Goal: Transaction & Acquisition: Purchase product/service

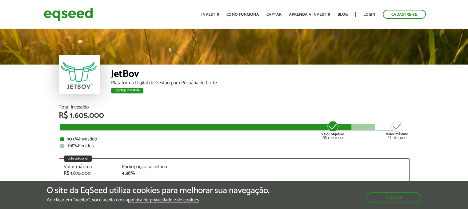
scroll to position [758, 0]
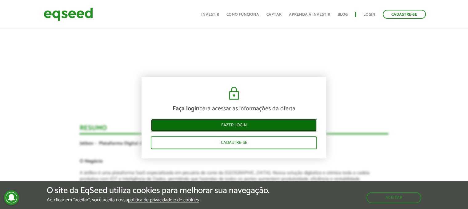
click at [232, 127] on link "Fazer login" at bounding box center [234, 125] width 166 height 13
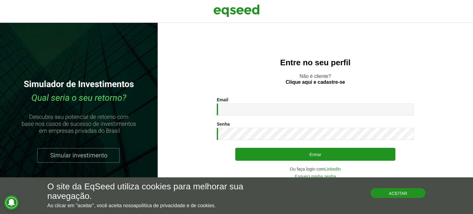
click at [407, 195] on button "Aceitar" at bounding box center [397, 193] width 55 height 10
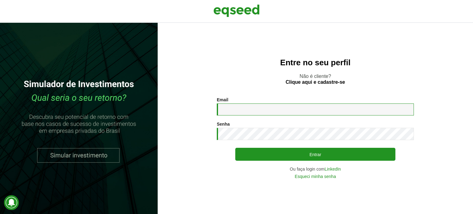
click at [226, 110] on input "Email *" at bounding box center [315, 109] width 197 height 12
type input "**********"
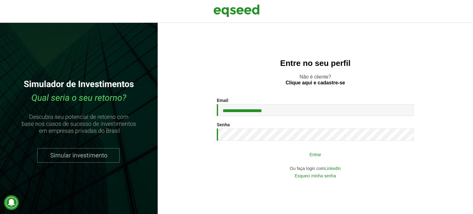
click at [321, 155] on button "Entrar" at bounding box center [315, 154] width 160 height 12
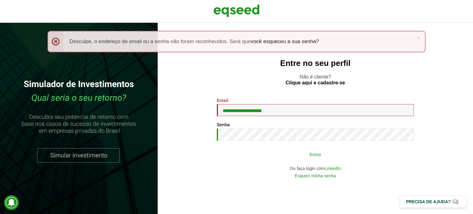
click at [305, 151] on button "Entrar" at bounding box center [315, 154] width 160 height 12
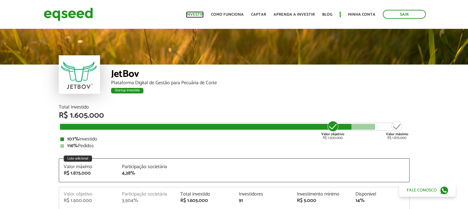
click at [195, 13] on link "Investir" at bounding box center [195, 15] width 18 height 4
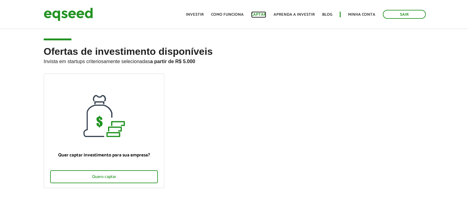
click at [258, 14] on link "Captar" at bounding box center [258, 15] width 15 height 4
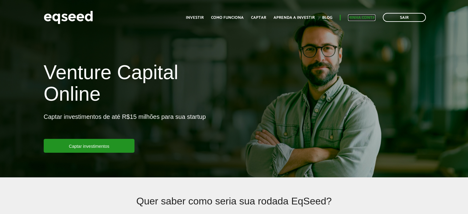
click at [353, 16] on link "Minha conta" at bounding box center [361, 18] width 27 height 4
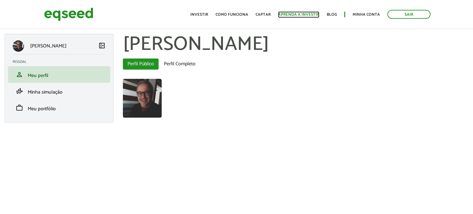
click at [301, 16] on link "Aprenda a investir" at bounding box center [298, 15] width 41 height 4
